Goal: Transaction & Acquisition: Purchase product/service

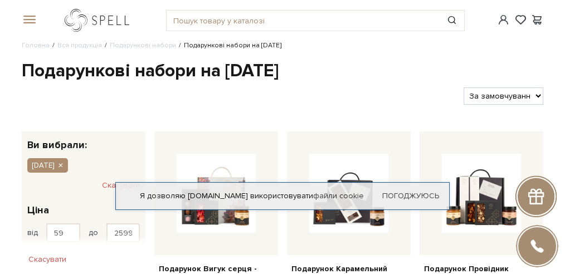
click at [124, 24] on link "logo" at bounding box center [100, 20] width 70 height 23
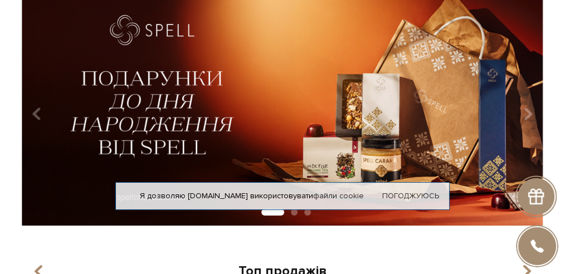
scroll to position [74, 0]
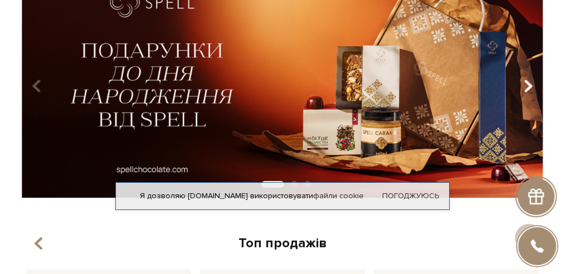
click at [532, 79] on icon "Carousel Navigation" at bounding box center [528, 85] width 9 height 19
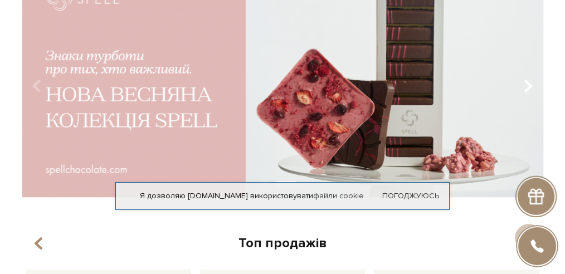
click at [525, 80] on icon "Carousel Navigation" at bounding box center [528, 85] width 9 height 19
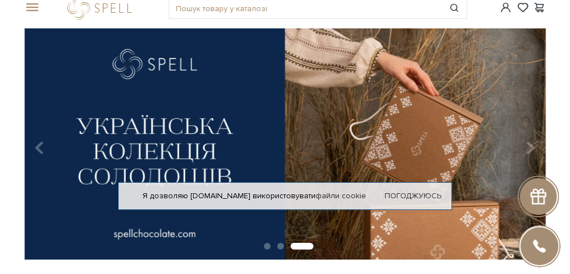
scroll to position [0, 0]
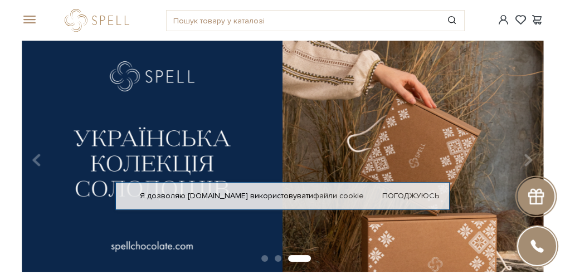
click at [25, 16] on span at bounding box center [27, 20] width 11 height 10
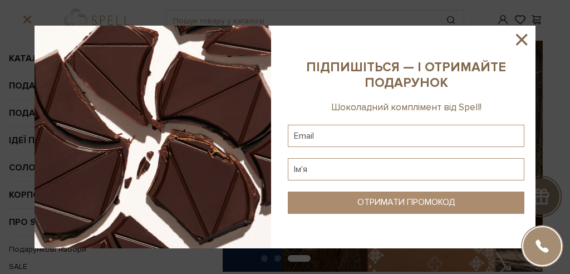
click at [521, 38] on icon at bounding box center [521, 39] width 11 height 11
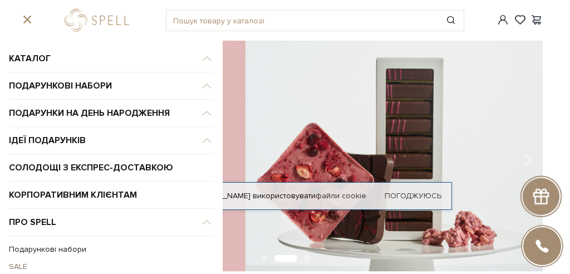
click at [16, 261] on link "SALE" at bounding box center [108, 266] width 199 height 17
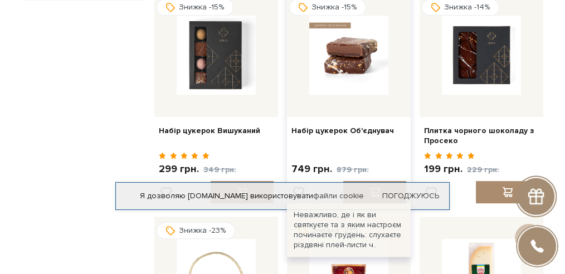
scroll to position [594, 0]
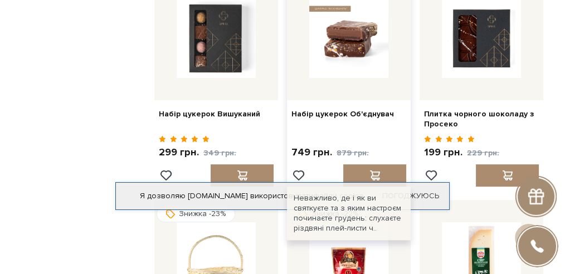
click at [374, 55] on img at bounding box center [348, 38] width 79 height 79
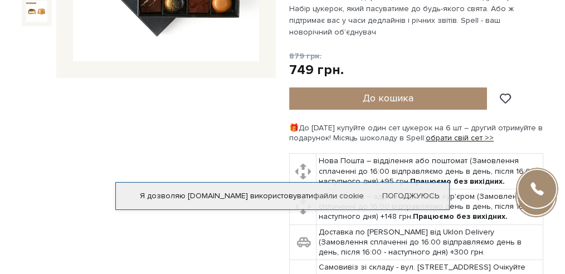
scroll to position [223, 0]
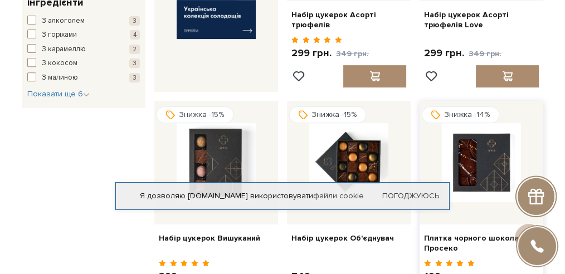
scroll to position [482, 0]
